Goal: Task Accomplishment & Management: Use online tool/utility

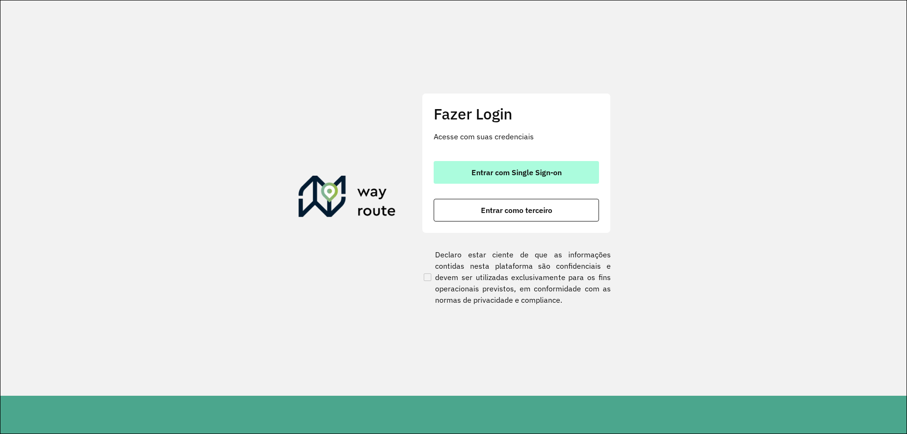
click at [506, 169] on span "Entrar com Single Sign-on" at bounding box center [517, 173] width 90 height 8
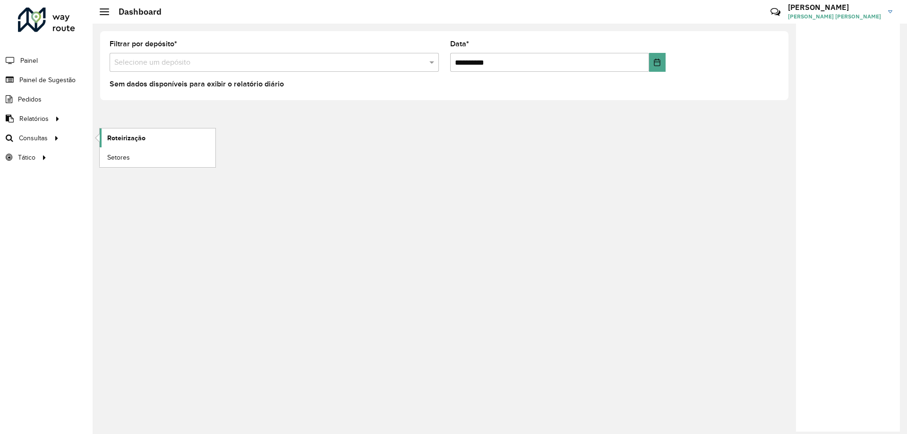
click at [115, 138] on span "Roteirização" at bounding box center [126, 138] width 38 height 10
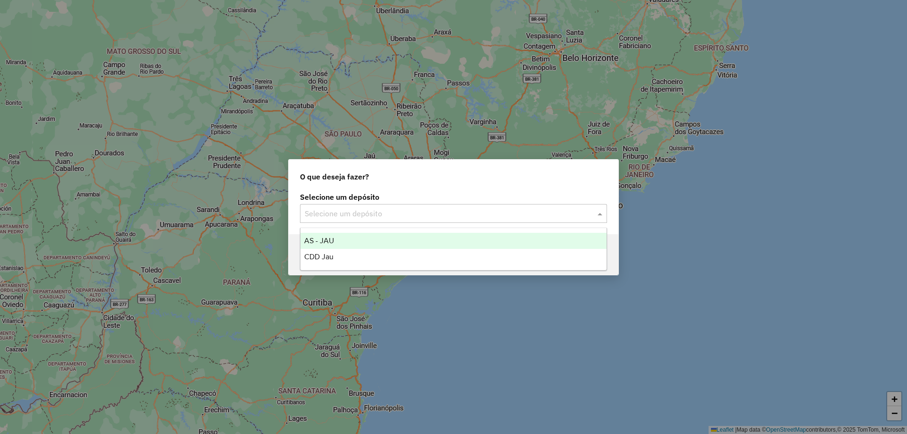
click at [339, 212] on input "text" at bounding box center [444, 213] width 279 height 11
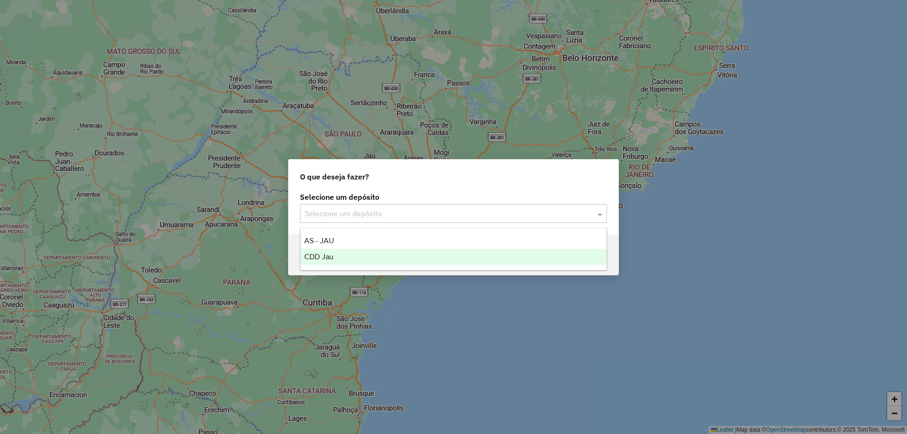
click at [332, 253] on span "CDD Jau" at bounding box center [318, 257] width 29 height 8
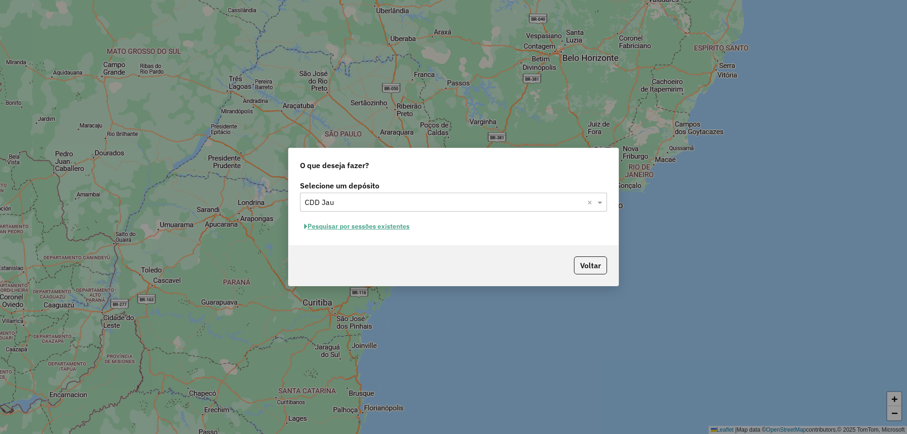
click at [362, 231] on button "Pesquisar por sessões existentes" at bounding box center [357, 226] width 114 height 15
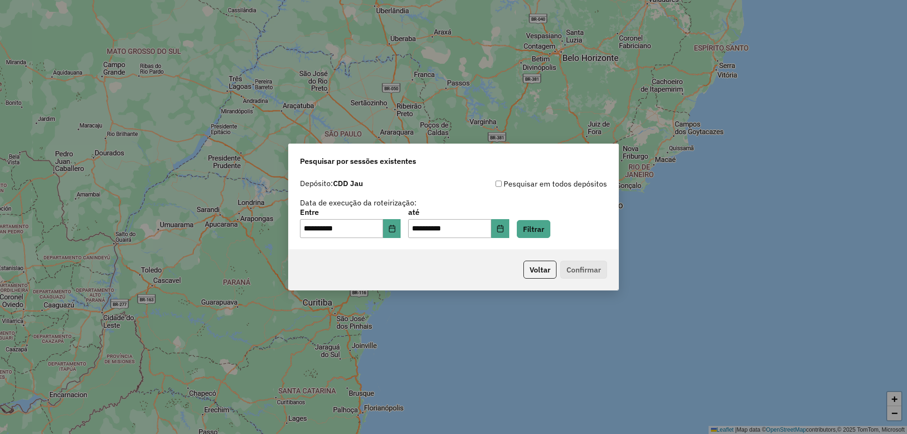
click at [527, 233] on div "**********" at bounding box center [453, 223] width 307 height 29
click at [534, 233] on button "Filtrar" at bounding box center [534, 229] width 34 height 18
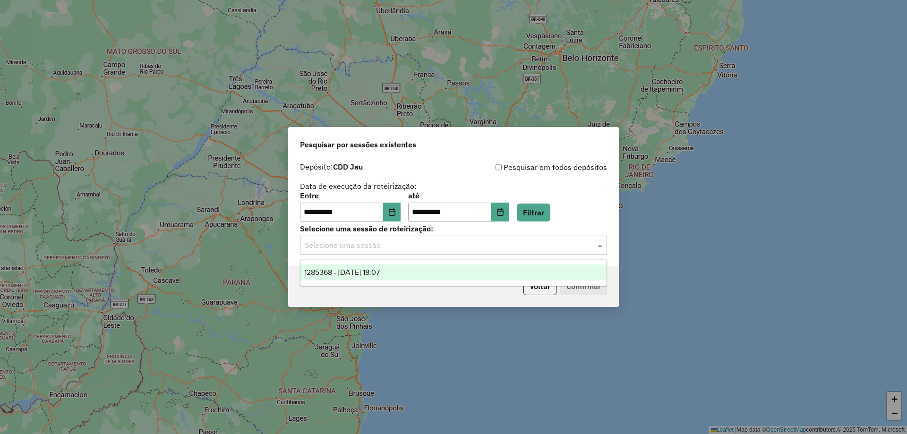
click at [406, 249] on input "text" at bounding box center [444, 245] width 279 height 11
click at [380, 270] on span "1285368 - 30/09/2025 18:07" at bounding box center [342, 272] width 76 height 8
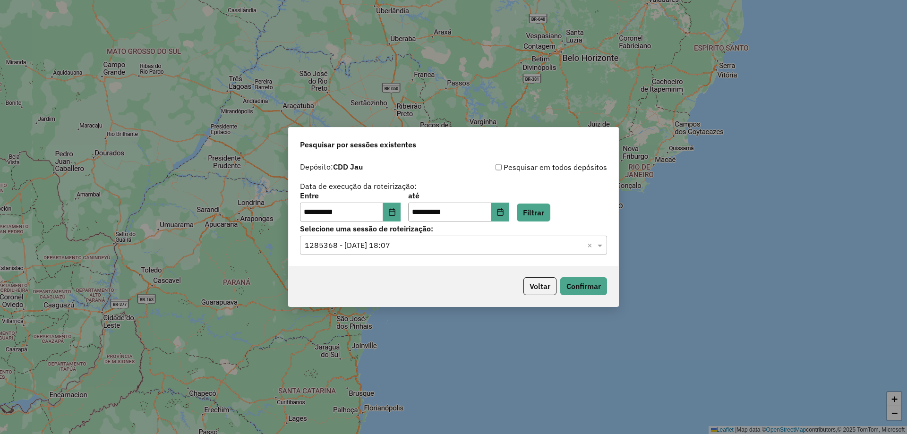
click at [561, 276] on div "Voltar Confirmar" at bounding box center [454, 286] width 330 height 41
click at [578, 285] on button "Confirmar" at bounding box center [583, 286] width 47 height 18
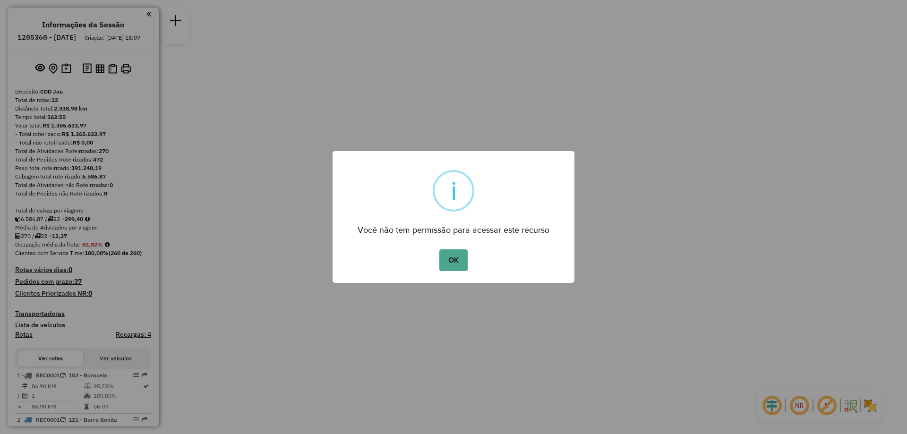
click at [456, 251] on button "OK" at bounding box center [453, 261] width 28 height 22
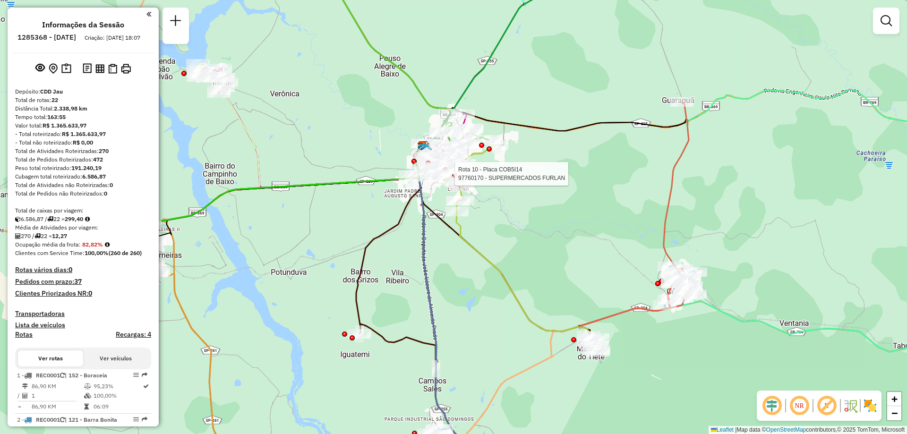
select select "**********"
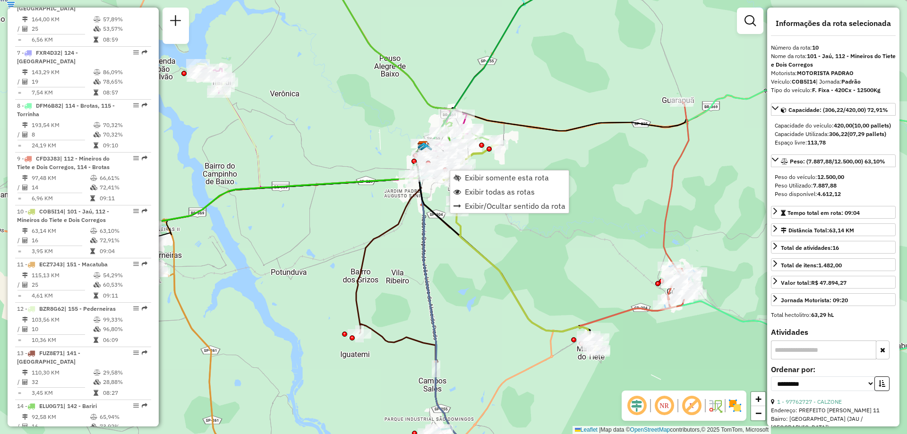
scroll to position [830, 0]
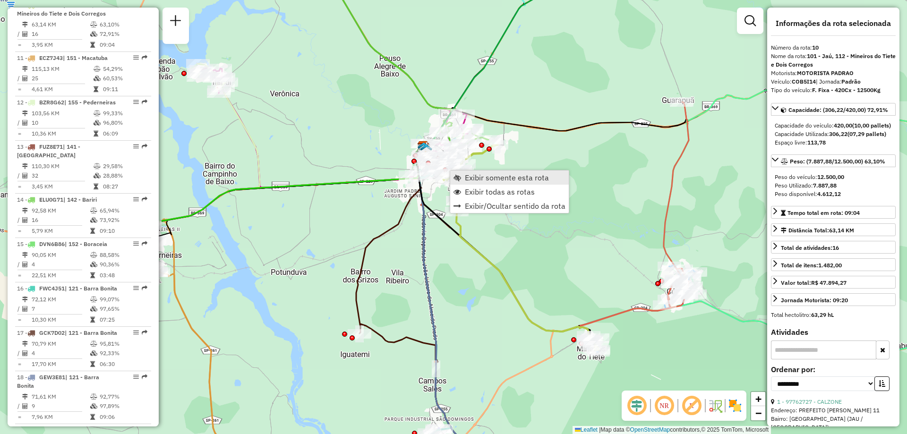
click at [472, 183] on link "Exibir somente esta rota" at bounding box center [509, 178] width 119 height 14
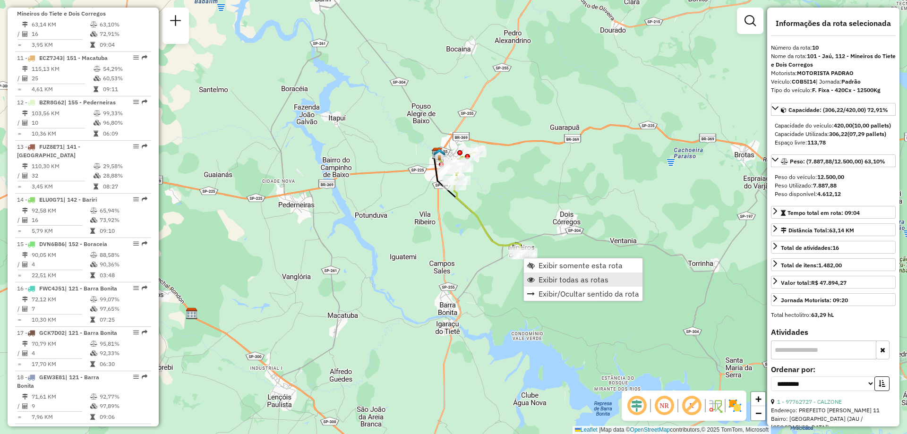
click at [549, 279] on span "Exibir todas as rotas" at bounding box center [574, 280] width 70 height 8
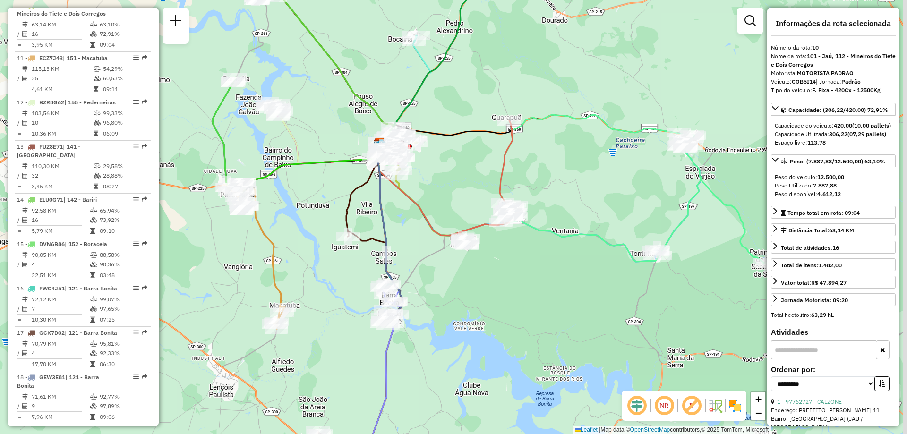
drag, startPoint x: 575, startPoint y: 275, endPoint x: 517, endPoint y: 265, distance: 59.0
click at [517, 265] on div "Janela de atendimento Grade de atendimento Capacidade Transportadoras Veículos …" at bounding box center [453, 217] width 907 height 434
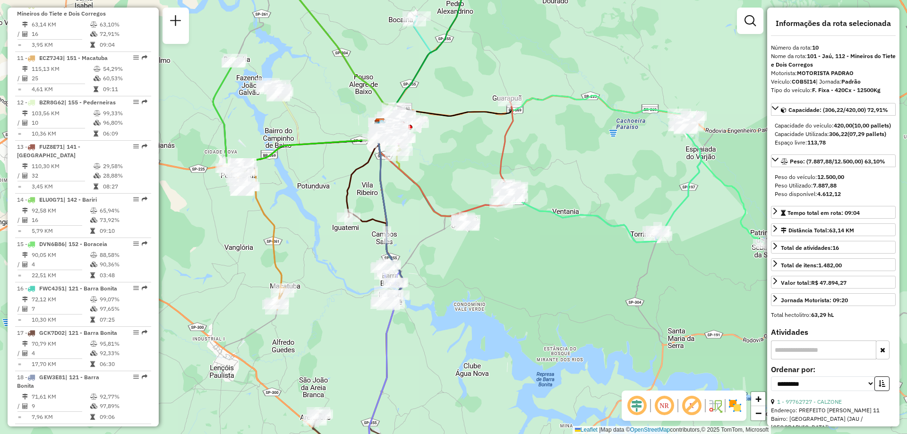
drag, startPoint x: 597, startPoint y: 295, endPoint x: 598, endPoint y: 276, distance: 19.4
click at [598, 276] on div "Janela de atendimento Grade de atendimento Capacidade Transportadoras Veículos …" at bounding box center [453, 217] width 907 height 434
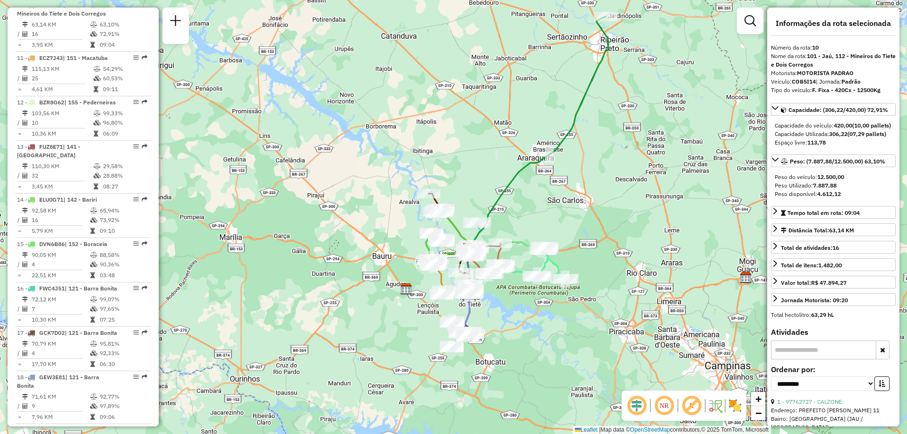
drag, startPoint x: 557, startPoint y: 309, endPoint x: 507, endPoint y: 320, distance: 51.8
click at [507, 320] on div "Janela de atendimento Grade de atendimento Capacidade Transportadoras Veículos …" at bounding box center [453, 217] width 907 height 434
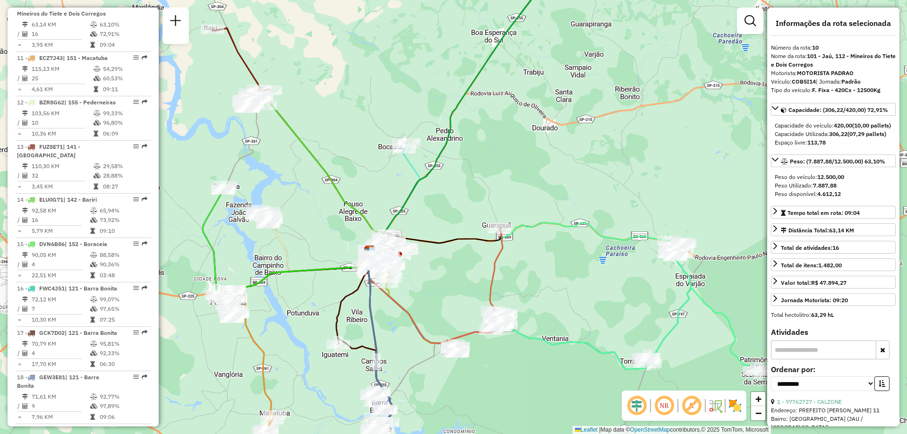
drag, startPoint x: 495, startPoint y: 242, endPoint x: 487, endPoint y: 213, distance: 29.8
click at [487, 213] on div "Janela de atendimento Grade de atendimento Capacidade Transportadoras Veículos …" at bounding box center [453, 217] width 907 height 434
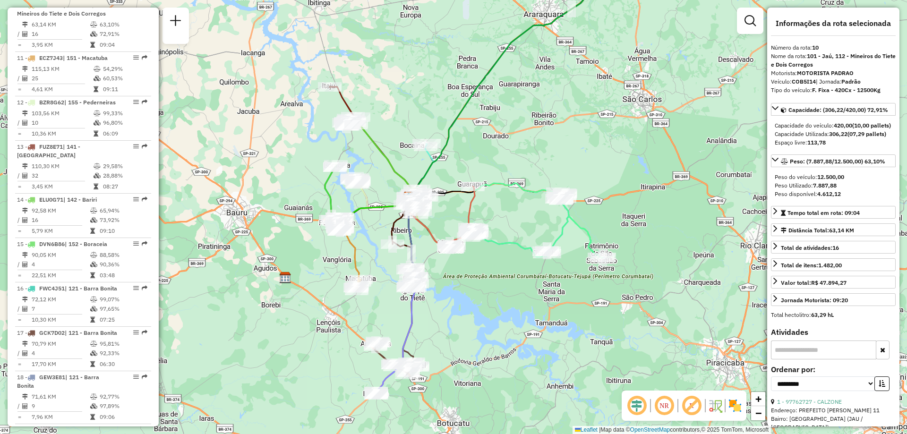
drag, startPoint x: 536, startPoint y: 318, endPoint x: 527, endPoint y: 304, distance: 16.6
click at [527, 304] on div "Janela de atendimento Grade de atendimento Capacidade Transportadoras Veículos …" at bounding box center [453, 217] width 907 height 434
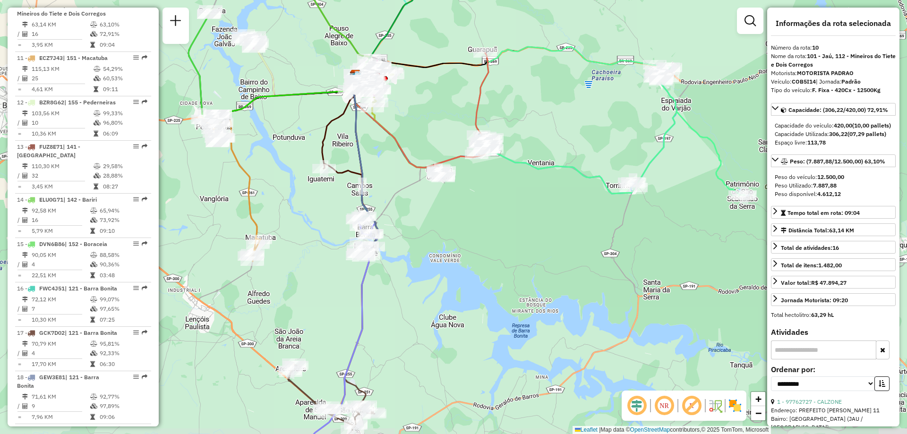
drag, startPoint x: 465, startPoint y: 290, endPoint x: 485, endPoint y: 253, distance: 42.3
click at [485, 253] on div "Janela de atendimento Grade de atendimento Capacidade Transportadoras Veículos …" at bounding box center [453, 217] width 907 height 434
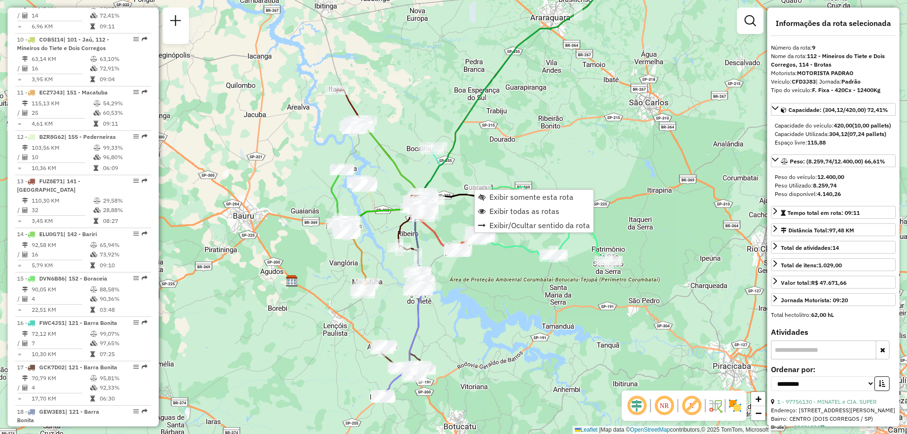
scroll to position [777, 0]
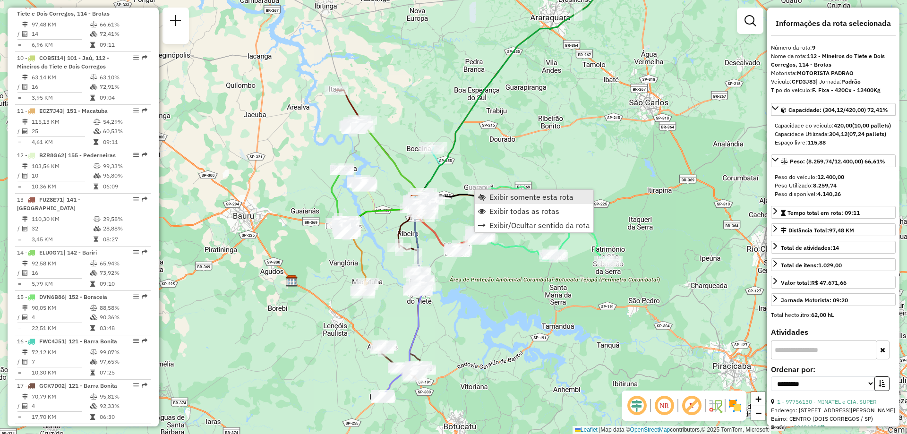
click at [512, 202] on link "Exibir somente esta rota" at bounding box center [534, 197] width 119 height 14
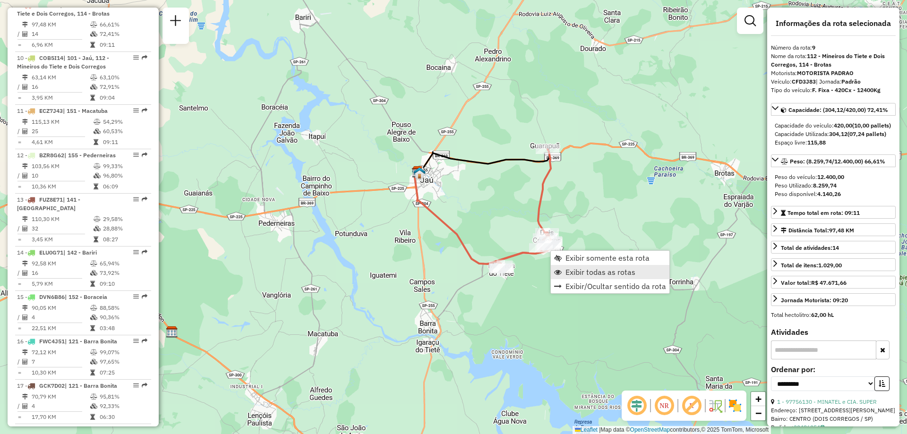
click at [562, 275] on link "Exibir todas as rotas" at bounding box center [610, 272] width 119 height 14
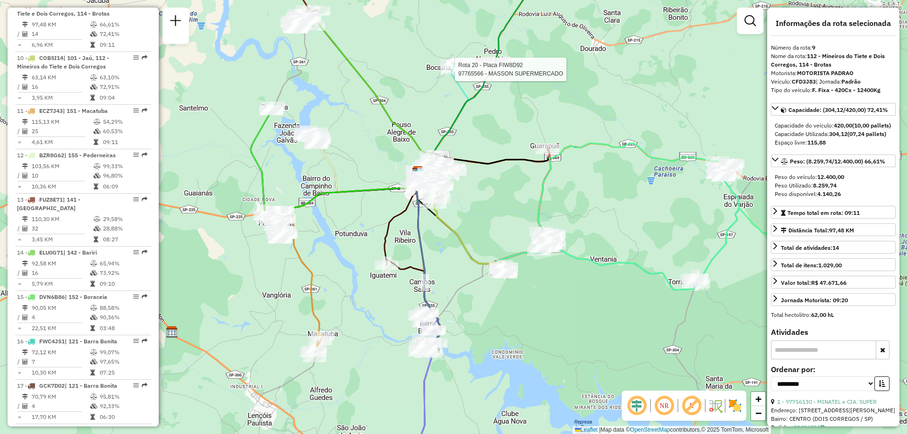
scroll to position [1064, 0]
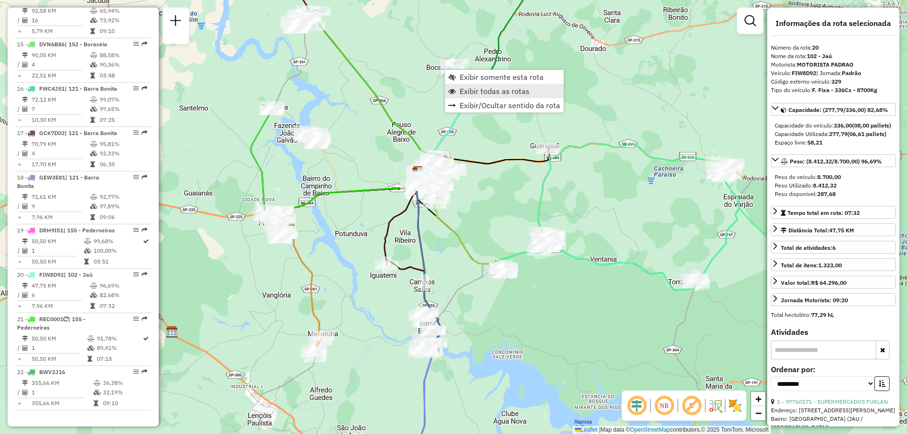
click at [490, 85] on link "Exibir todas as rotas" at bounding box center [504, 91] width 119 height 14
click at [487, 78] on span "Exibir somente esta rota" at bounding box center [514, 78] width 84 height 8
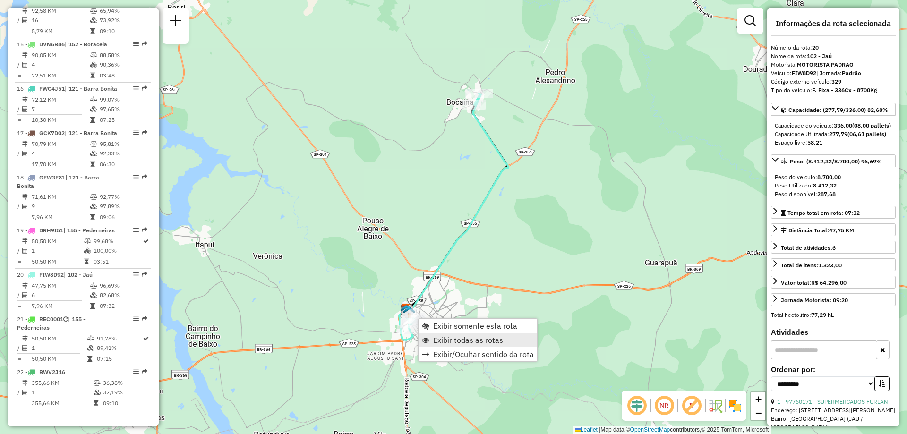
click at [444, 340] on span "Exibir todas as rotas" at bounding box center [468, 340] width 70 height 8
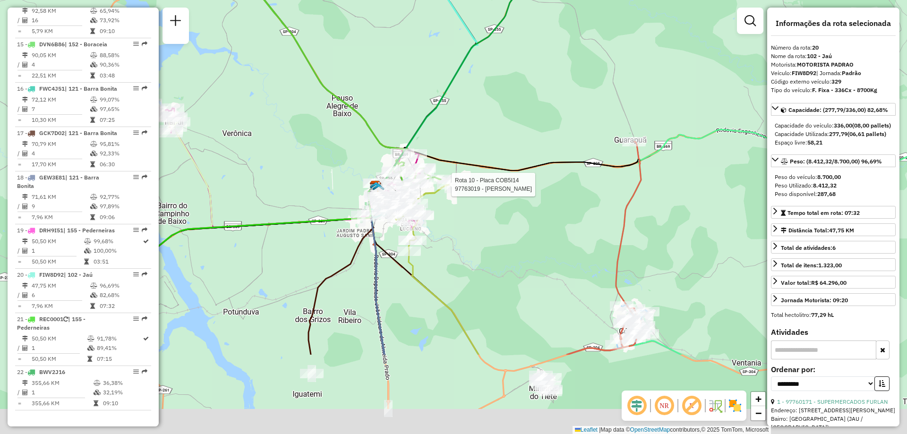
drag, startPoint x: 485, startPoint y: 314, endPoint x: 449, endPoint y: 158, distance: 159.5
click at [449, 180] on div at bounding box center [449, 184] width 24 height 9
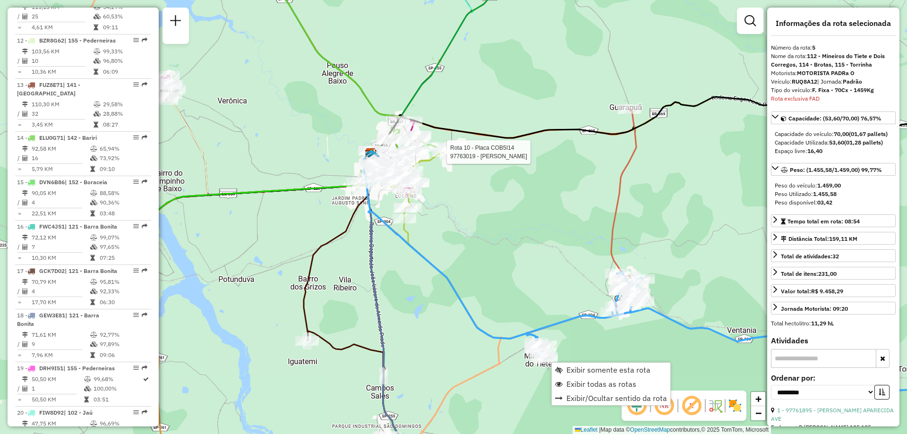
scroll to position [574, 0]
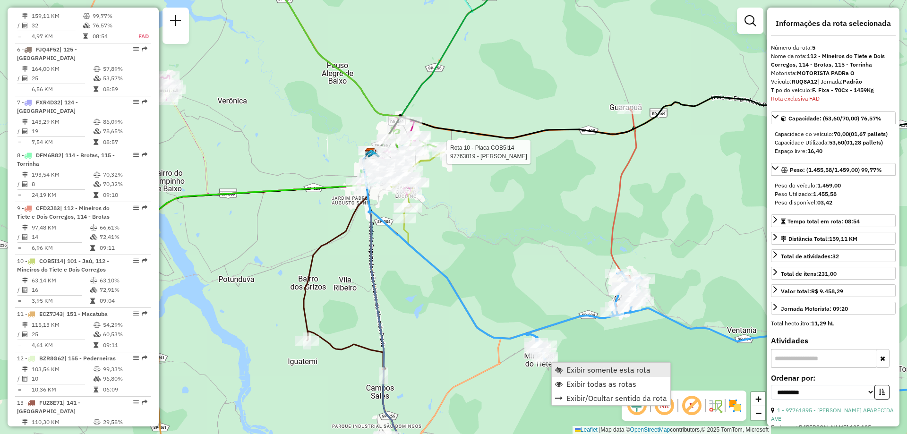
click at [568, 374] on span "Exibir somente esta rota" at bounding box center [609, 370] width 84 height 8
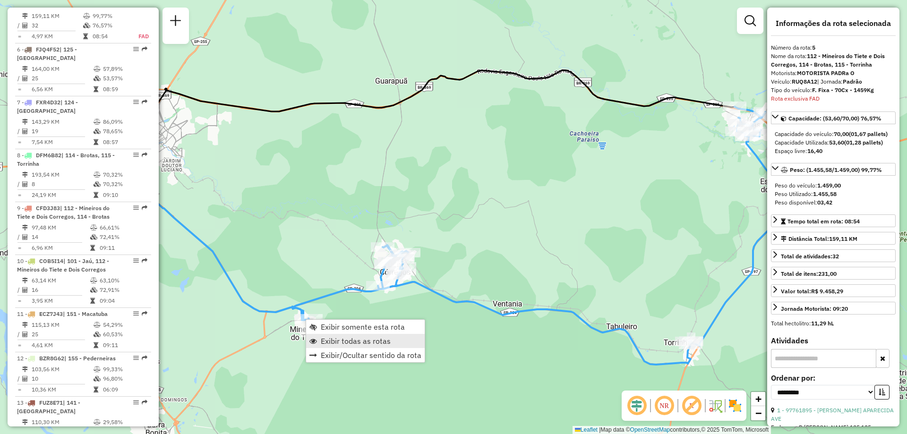
click at [340, 338] on span "Exibir todas as rotas" at bounding box center [356, 341] width 70 height 8
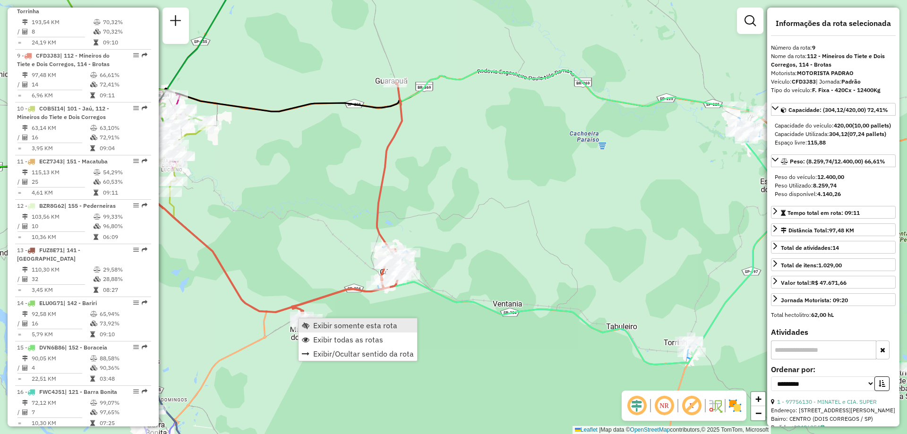
scroll to position [777, 0]
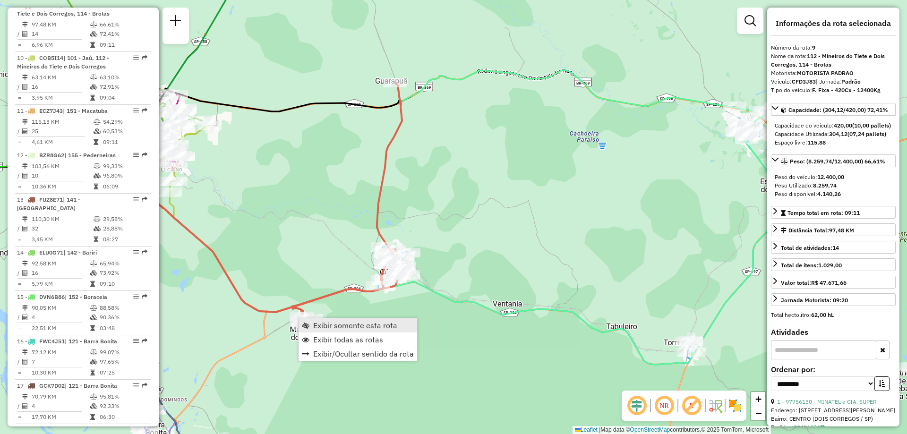
click at [334, 325] on span "Exibir somente esta rota" at bounding box center [355, 326] width 84 height 8
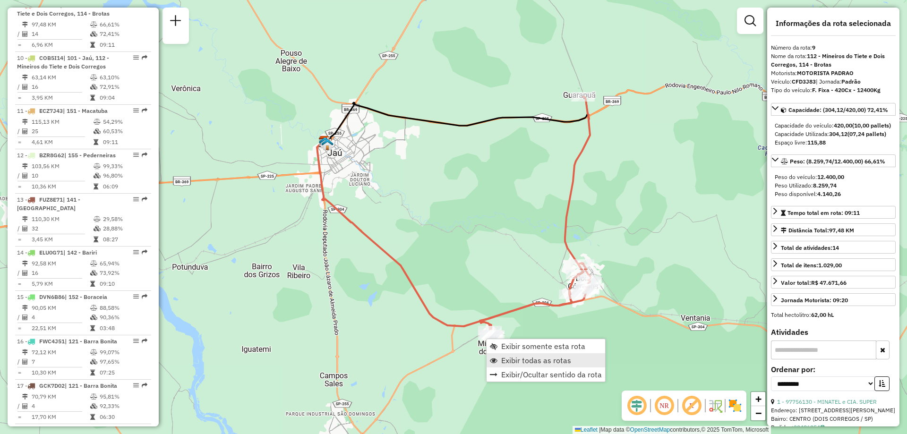
click at [503, 359] on span "Exibir todas as rotas" at bounding box center [536, 361] width 70 height 8
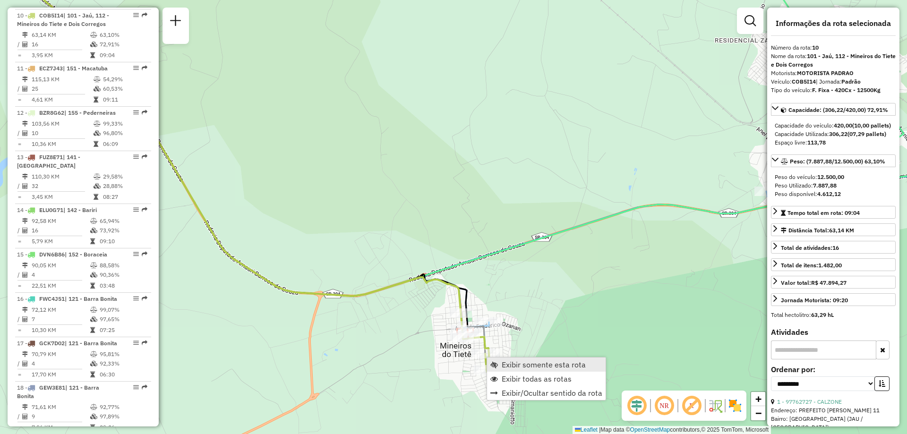
scroll to position [830, 0]
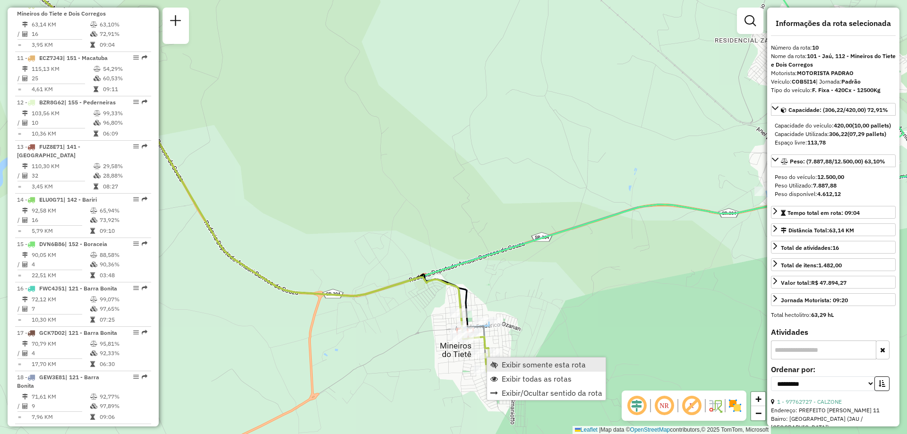
click at [503, 366] on span "Exibir somente esta rota" at bounding box center [544, 365] width 84 height 8
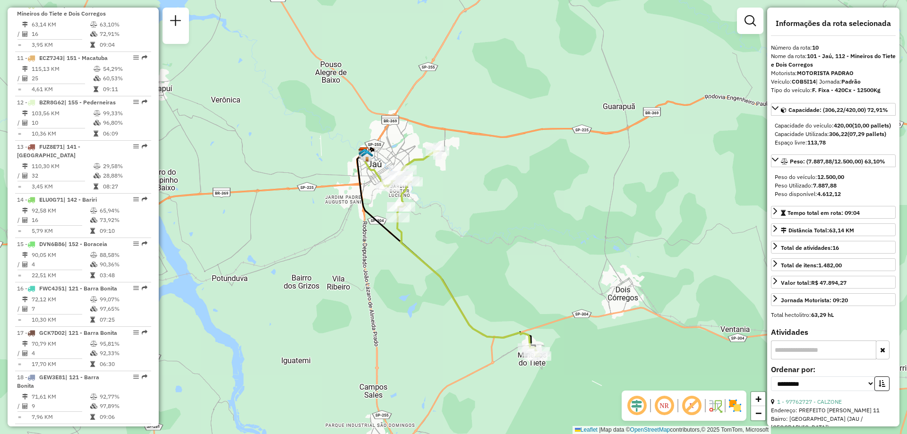
drag, startPoint x: 522, startPoint y: 330, endPoint x: 487, endPoint y: 281, distance: 60.6
click at [490, 286] on div "Janela de atendimento Grade de atendimento Capacidade Transportadoras Veículos …" at bounding box center [453, 217] width 907 height 434
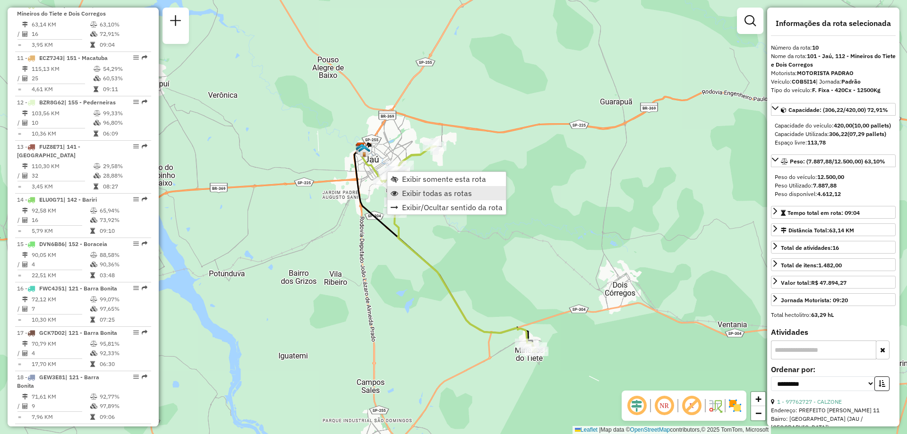
click at [418, 194] on span "Exibir todas as rotas" at bounding box center [437, 193] width 70 height 8
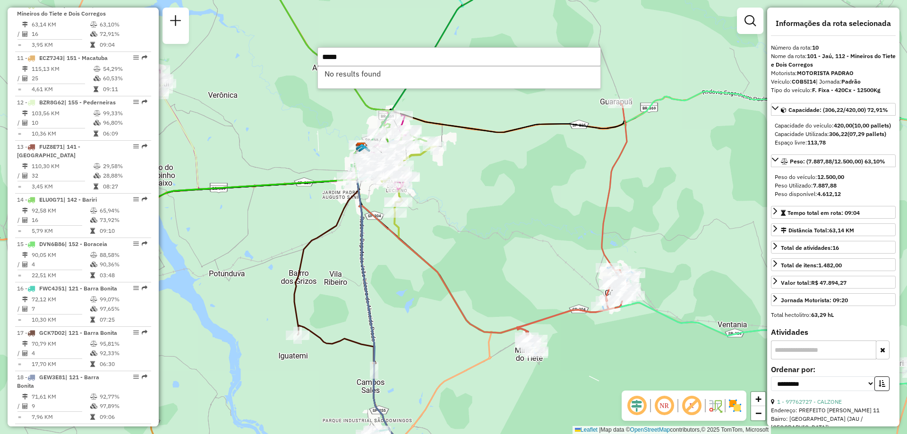
drag, startPoint x: 384, startPoint y: 61, endPoint x: 258, endPoint y: 63, distance: 126.2
click at [258, 63] on hb-router-mapa "Informações da Sessão 1285368 - 30/09/2025 Criação: 29/09/2025 18:07 Depósito: …" at bounding box center [453, 217] width 907 height 434
type input "*****"
click at [410, 72] on li "97716089 - MARCIO APARECIDO MOL (Rota: 14 - Sequência: 13)" at bounding box center [459, 74] width 283 height 14
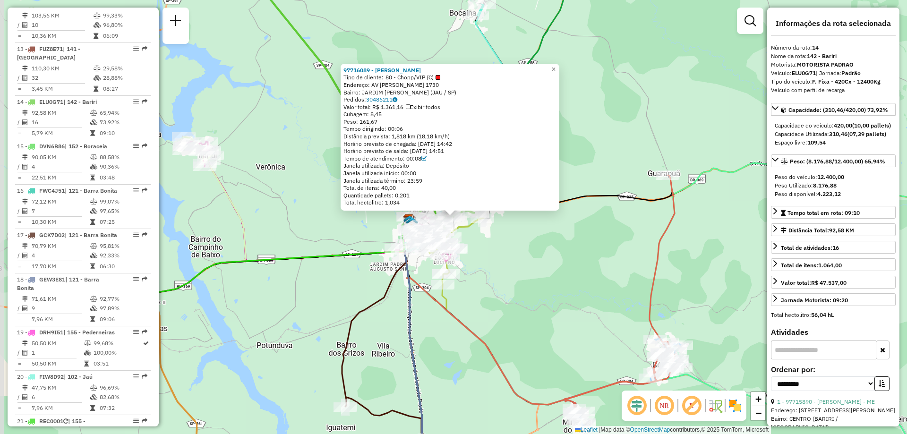
scroll to position [1025, 0]
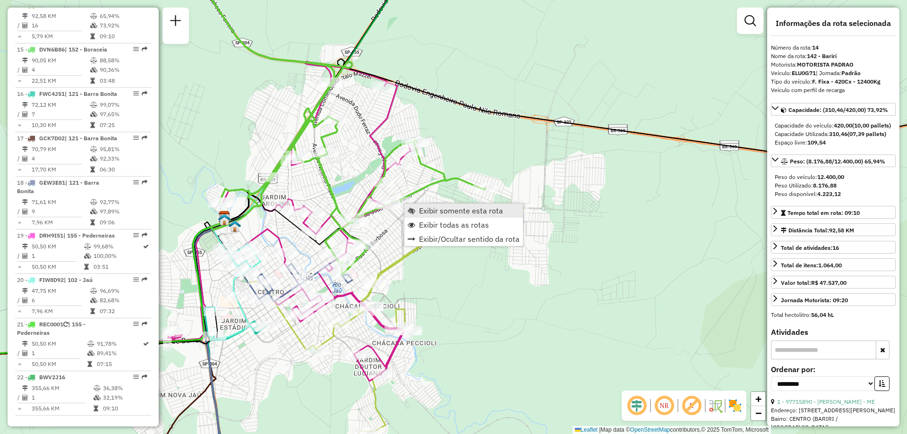
click at [413, 208] on span "Exibir somente esta rota" at bounding box center [412, 211] width 8 height 8
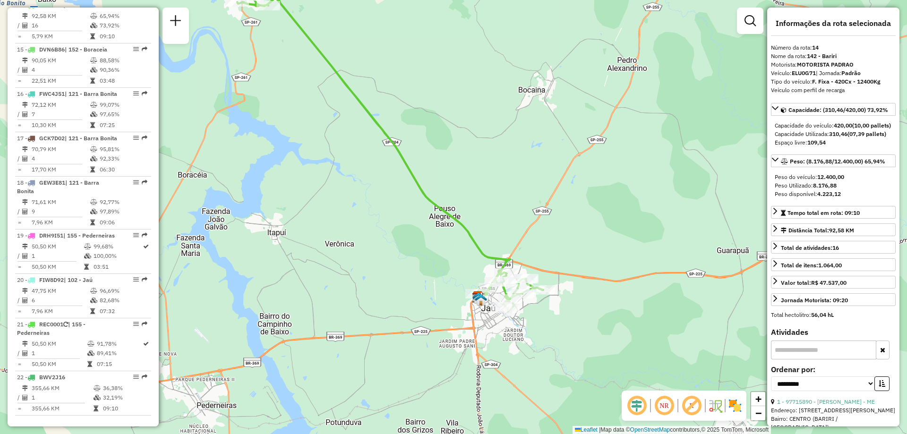
drag, startPoint x: 428, startPoint y: 222, endPoint x: 364, endPoint y: 158, distance: 89.6
click at [364, 158] on div "Janela de atendimento Grade de atendimento Capacidade Transportadoras Veículos …" at bounding box center [453, 217] width 907 height 434
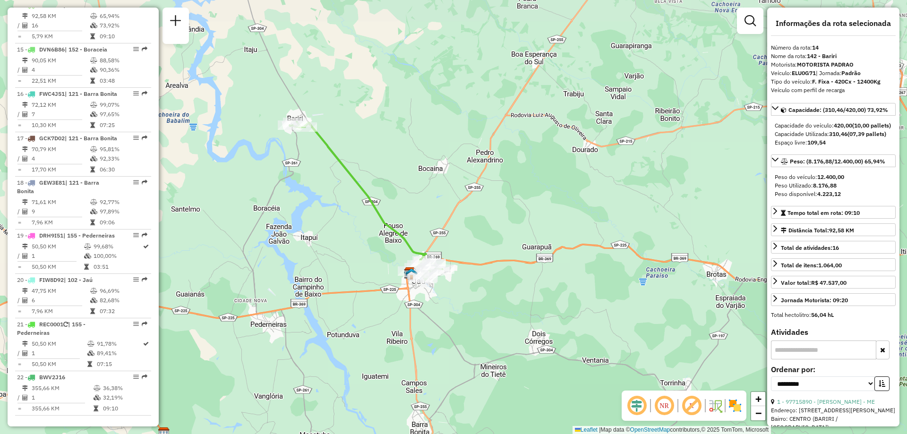
drag, startPoint x: 375, startPoint y: 163, endPoint x: 363, endPoint y: 208, distance: 46.9
click at [363, 208] on div "Janela de atendimento Grade de atendimento Capacidade Transportadoras Veículos …" at bounding box center [453, 217] width 907 height 434
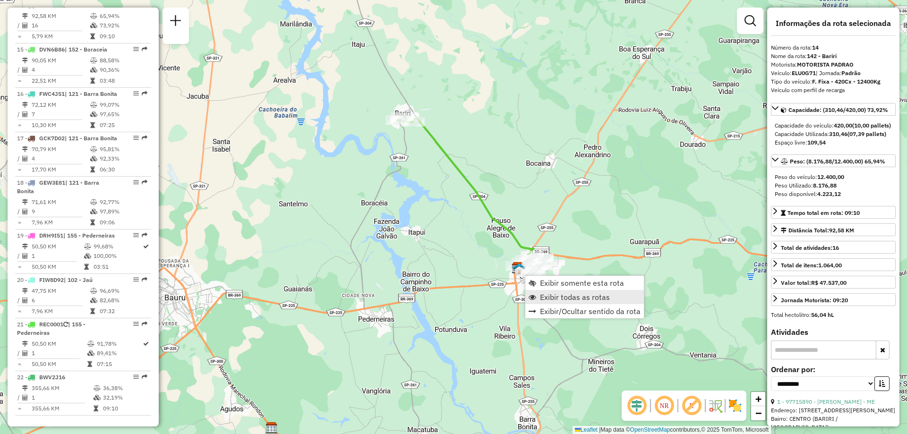
click at [551, 295] on span "Exibir todas as rotas" at bounding box center [575, 297] width 70 height 8
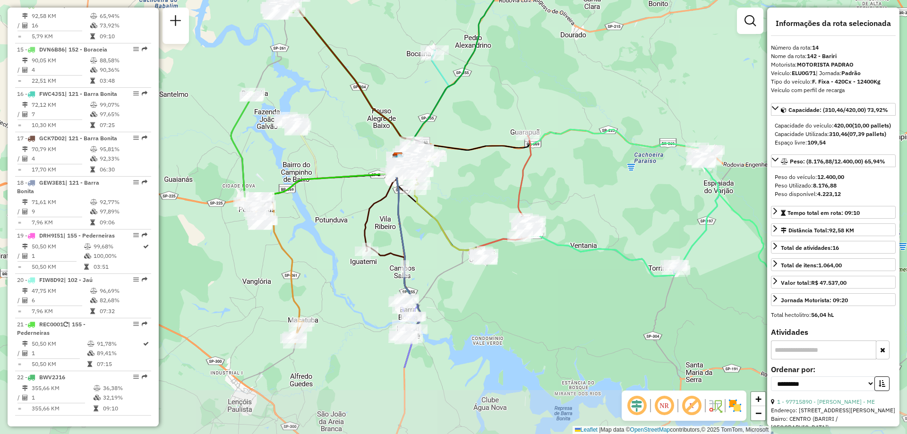
drag, startPoint x: 575, startPoint y: 290, endPoint x: 455, endPoint y: 180, distance: 162.9
click at [455, 180] on div "Janela de atendimento Grade de atendimento Capacidade Transportadoras Veículos …" at bounding box center [453, 217] width 907 height 434
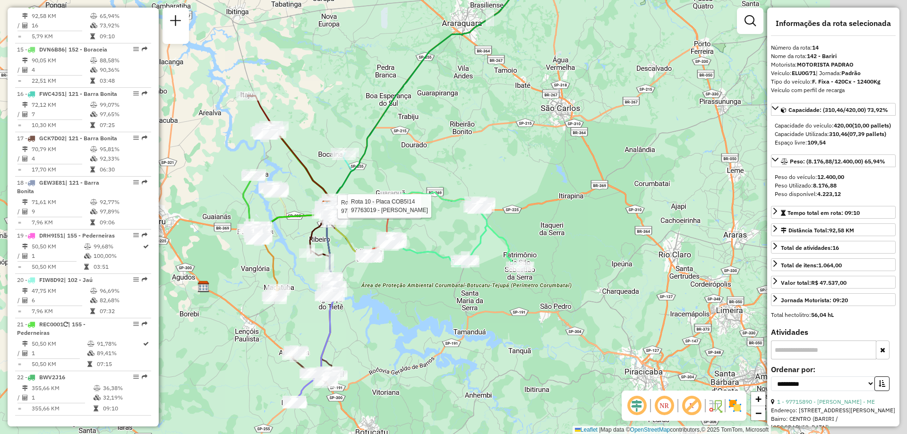
drag, startPoint x: 501, startPoint y: 109, endPoint x: 414, endPoint y: 106, distance: 87.0
click at [414, 106] on div "Rota 14 - Placa ELU0G71 97715220 - ESTEVES E OLIVEIRA R Rota 10 - Placa COB5I14…" at bounding box center [453, 217] width 907 height 434
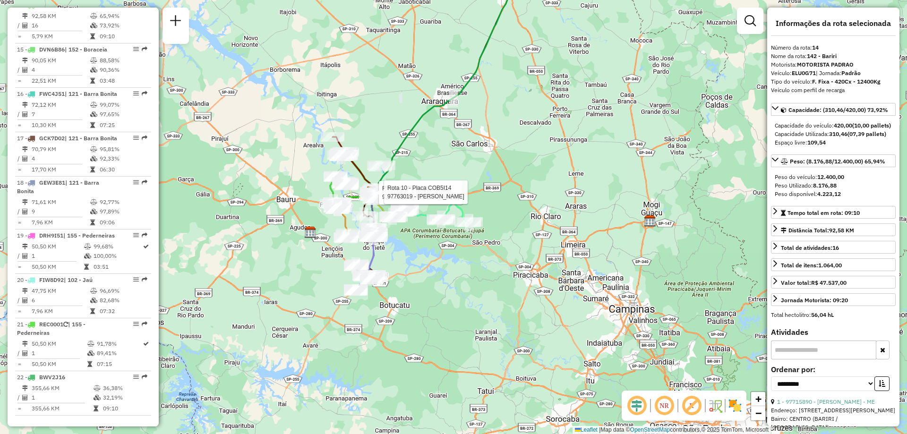
click at [422, 269] on div "Rota 14 - Placa ELU0G71 97715220 - ESTEVES E OLIVEIRA R Rota 10 - Placa COB5I14…" at bounding box center [453, 217] width 907 height 434
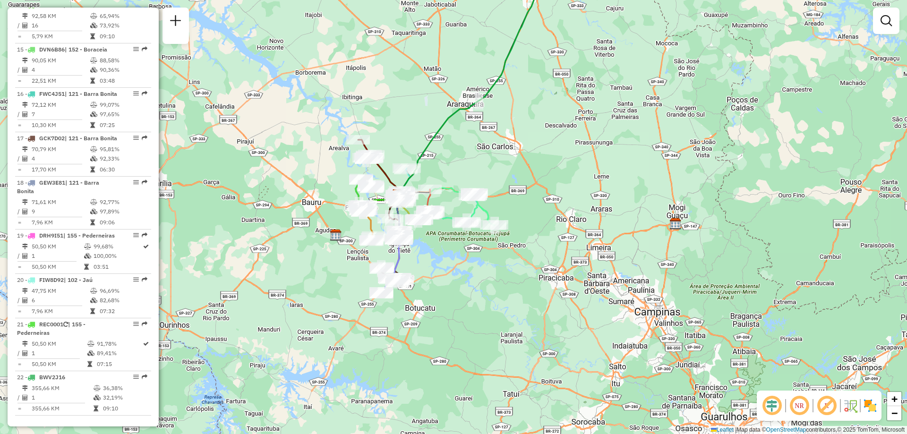
drag, startPoint x: 442, startPoint y: 272, endPoint x: 468, endPoint y: 275, distance: 26.1
click at [468, 275] on div "Janela de atendimento Grade de atendimento Capacidade Transportadoras Veículos …" at bounding box center [453, 217] width 907 height 434
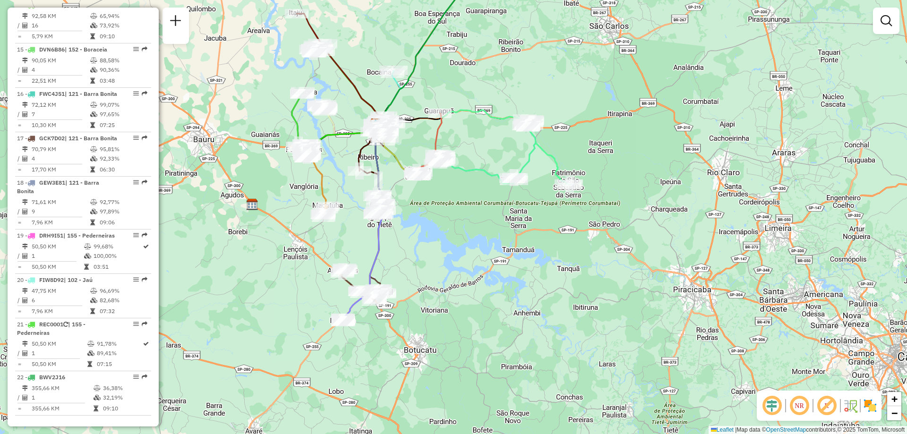
drag, startPoint x: 446, startPoint y: 231, endPoint x: 472, endPoint y: 251, distance: 33.0
click at [472, 251] on div "Janela de atendimento Grade de atendimento Capacidade Transportadoras Veículos …" at bounding box center [453, 217] width 907 height 434
